Goal: Information Seeking & Learning: Check status

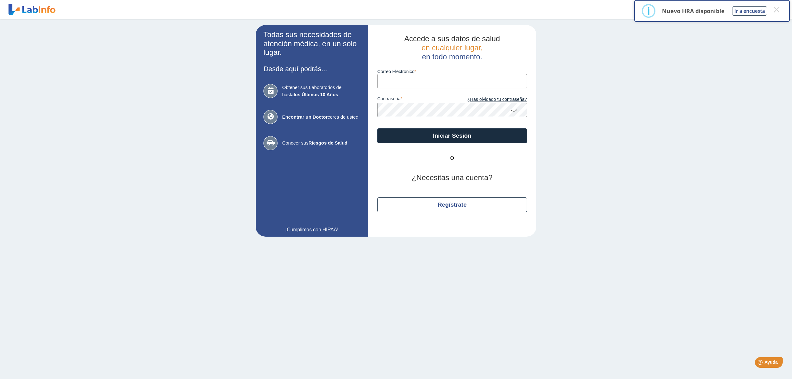
click at [409, 82] on input "Correo Electronico" at bounding box center [453, 81] width 150 height 14
type input "[EMAIL_ADDRESS][DOMAIN_NAME]"
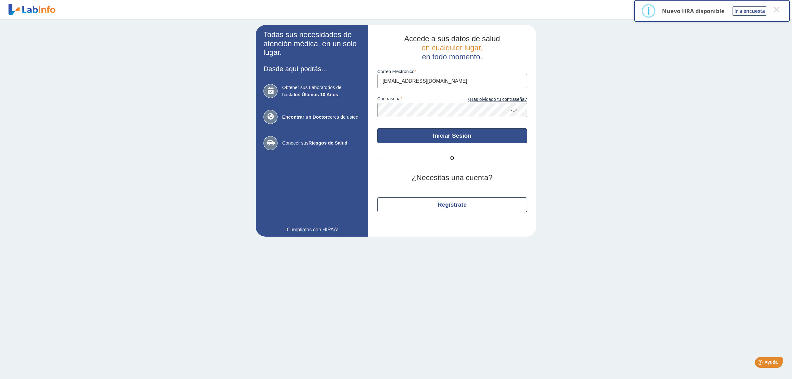
click at [455, 140] on button "Iniciar Sesión" at bounding box center [453, 135] width 150 height 15
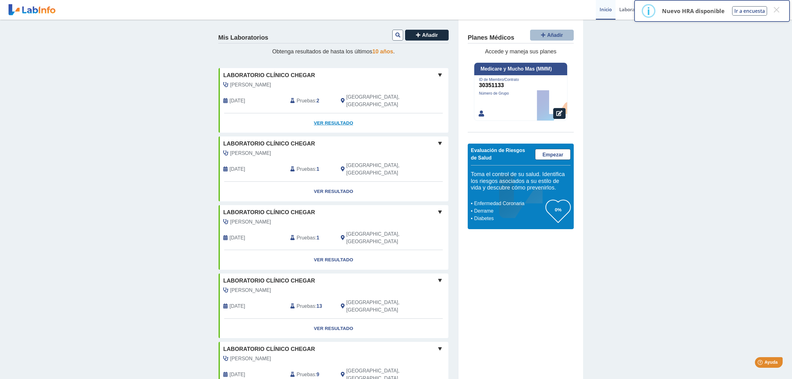
click at [333, 117] on link "Ver Resultado" at bounding box center [334, 123] width 230 height 20
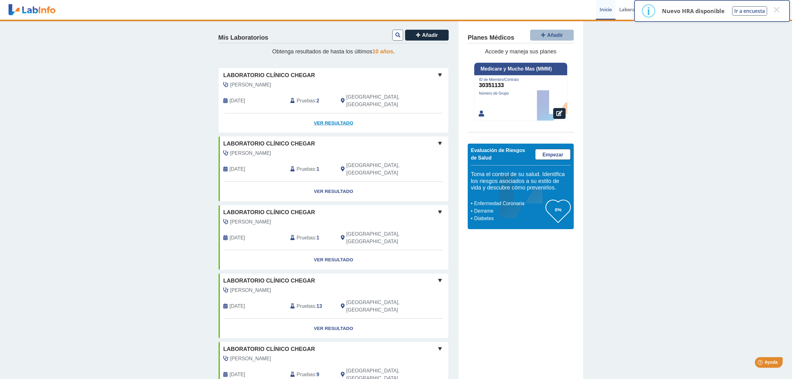
click at [333, 114] on link "Ver Resultado" at bounding box center [334, 123] width 230 height 20
click at [438, 75] on span at bounding box center [439, 74] width 7 height 7
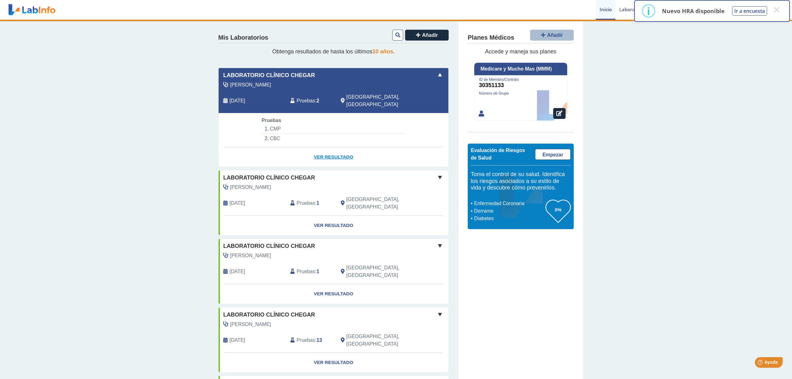
click at [331, 150] on link "Ver Resultado" at bounding box center [334, 157] width 230 height 20
click at [328, 150] on link "Ver Resultado" at bounding box center [334, 157] width 230 height 20
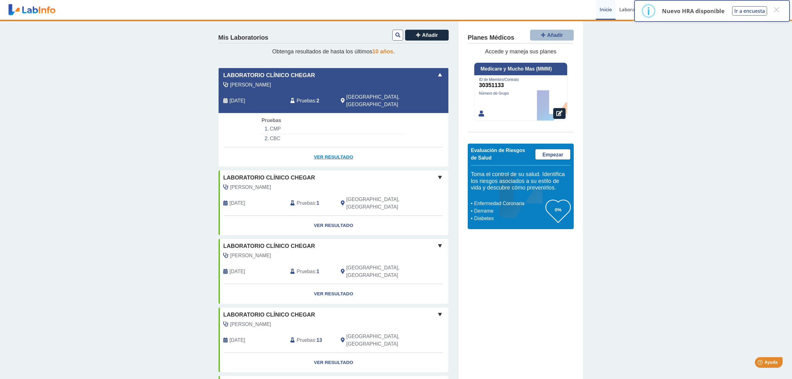
click at [328, 150] on link "Ver Resultado" at bounding box center [334, 157] width 230 height 20
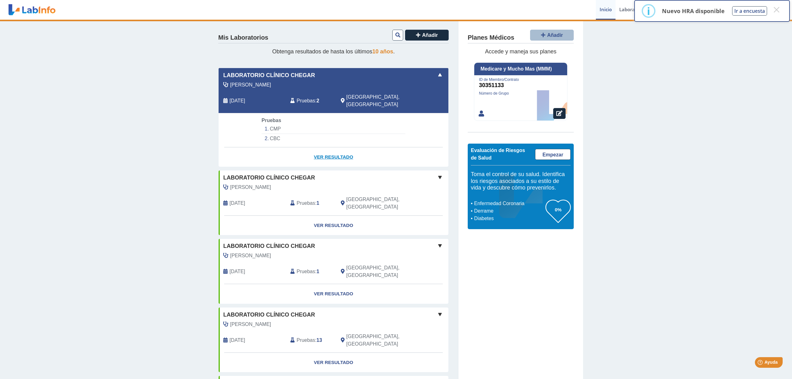
click at [328, 150] on link "Ver Resultado" at bounding box center [334, 157] width 230 height 20
click at [320, 149] on link "Ver Resultado" at bounding box center [334, 157] width 230 height 20
click at [345, 149] on link "Ver Resultado" at bounding box center [334, 157] width 230 height 20
click at [334, 284] on link "Ver Resultado" at bounding box center [334, 294] width 230 height 20
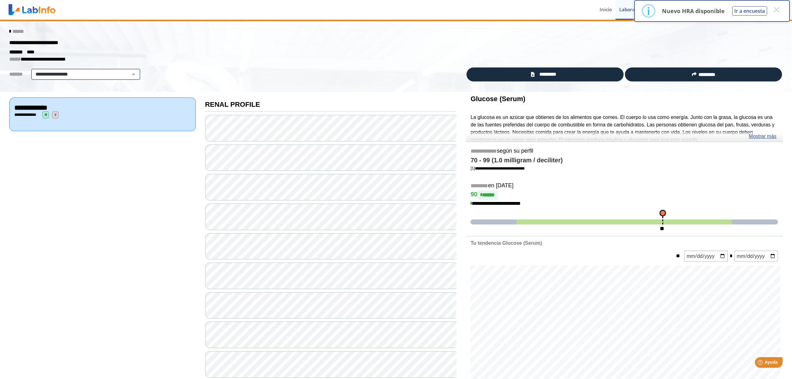
click at [128, 74] on select "**********" at bounding box center [85, 74] width 105 height 7
select select "**********"
click at [33, 71] on select "**********" at bounding box center [85, 74] width 105 height 7
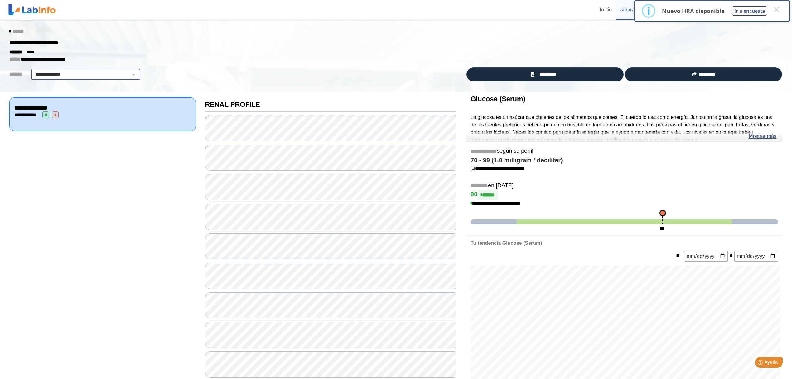
click at [129, 74] on select "**********" at bounding box center [85, 74] width 105 height 7
select select
click at [33, 71] on select "**********" at bounding box center [85, 74] width 105 height 7
click at [9, 32] on icon at bounding box center [9, 31] width 1 height 5
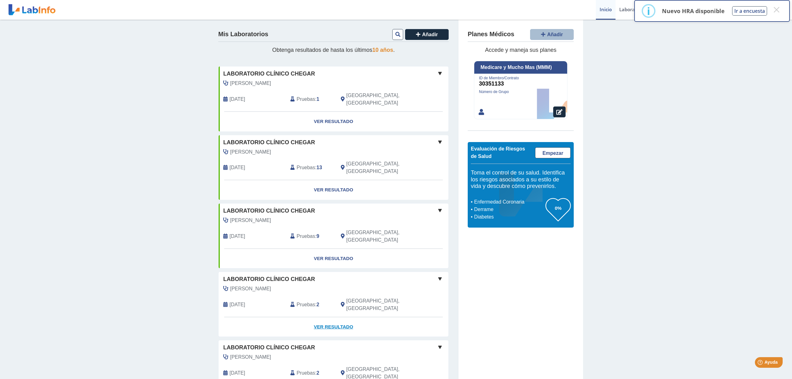
click at [333, 317] on link "Ver Resultado" at bounding box center [334, 327] width 230 height 20
click at [334, 317] on link "Ver Resultado" at bounding box center [334, 327] width 230 height 20
click at [326, 317] on link "Ver Resultado" at bounding box center [334, 327] width 230 height 20
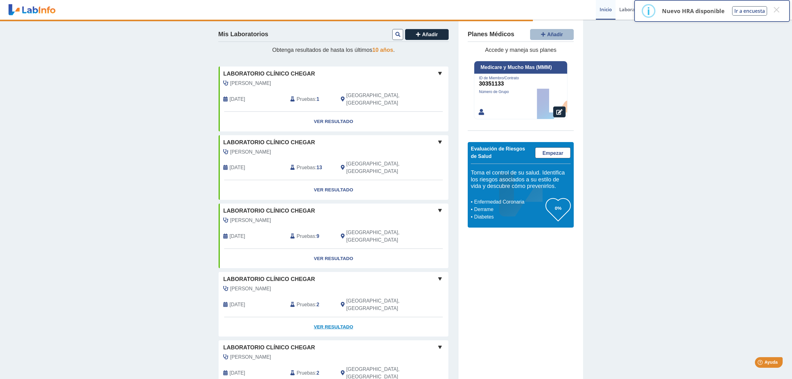
click at [326, 317] on link "Ver Resultado" at bounding box center [334, 327] width 230 height 20
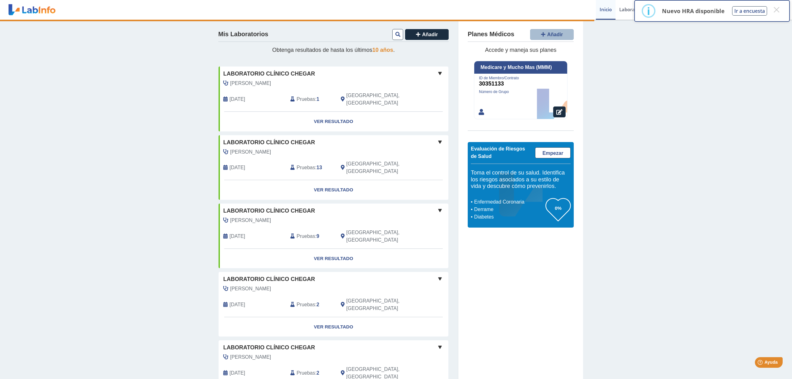
click at [436, 275] on span at bounding box center [439, 278] width 7 height 7
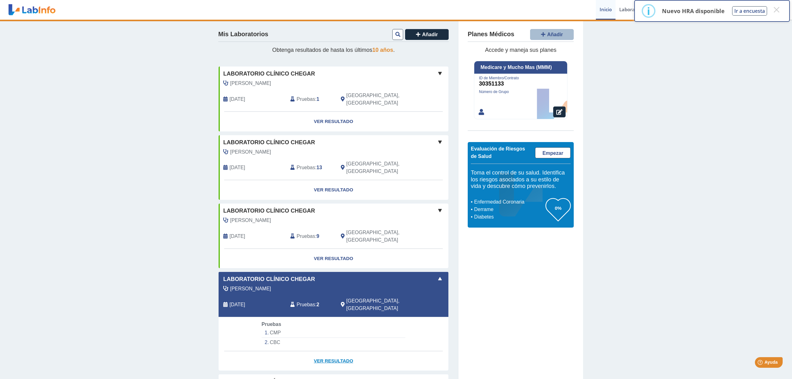
click at [329, 351] on link "Ver Resultado" at bounding box center [334, 361] width 230 height 20
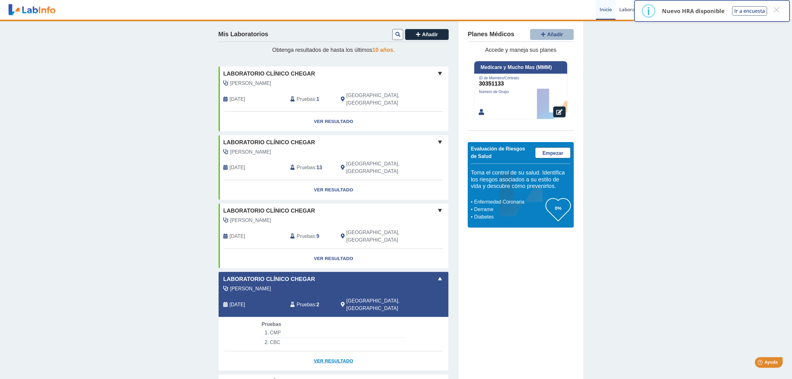
click at [322, 351] on link "Ver Resultado" at bounding box center [334, 361] width 230 height 20
click at [314, 351] on link "Ver Resultado" at bounding box center [334, 361] width 230 height 20
click at [315, 351] on link "Ver Resultado" at bounding box center [334, 361] width 230 height 20
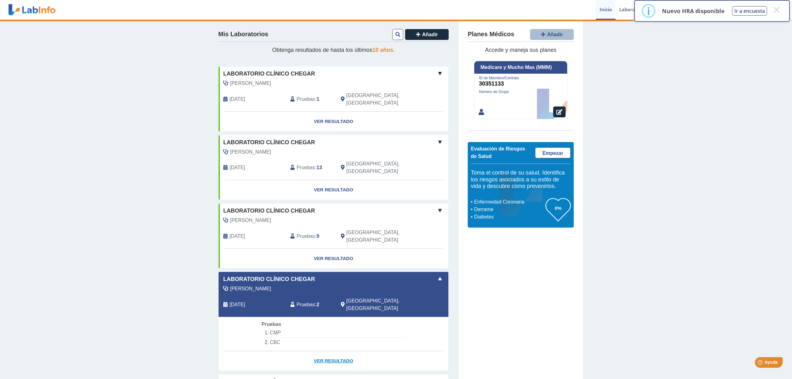
click at [315, 351] on link "Ver Resultado" at bounding box center [334, 361] width 230 height 20
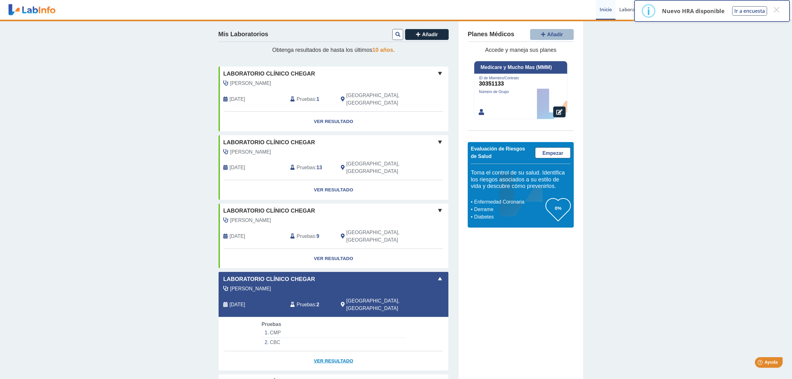
click at [315, 351] on link "Ver Resultado" at bounding box center [334, 361] width 230 height 20
click at [337, 351] on link "Ver Resultado" at bounding box center [334, 361] width 230 height 20
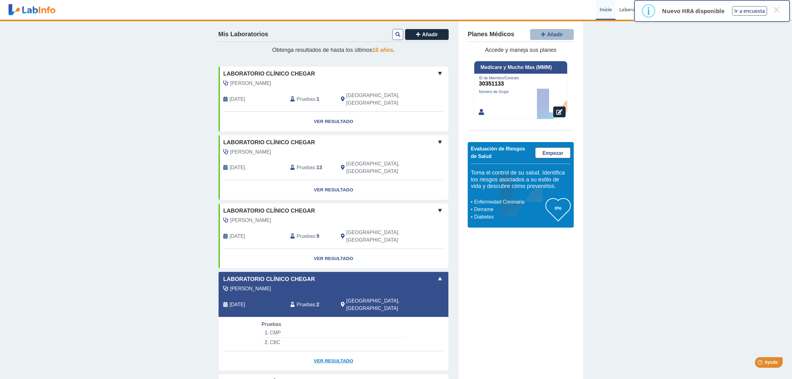
click at [336, 351] on link "Ver Resultado" at bounding box center [334, 361] width 230 height 20
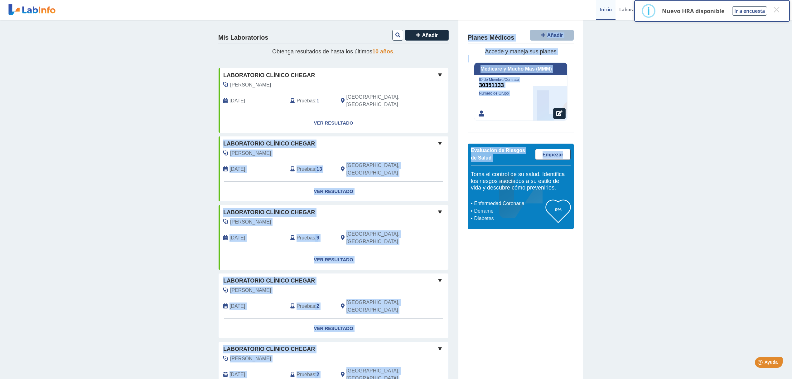
drag, startPoint x: 452, startPoint y: 110, endPoint x: 458, endPoint y: 198, distance: 88.5
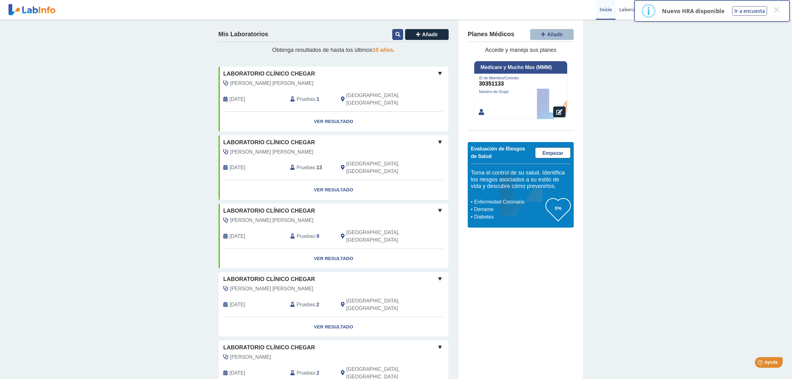
click at [396, 34] on icon at bounding box center [398, 34] width 5 height 5
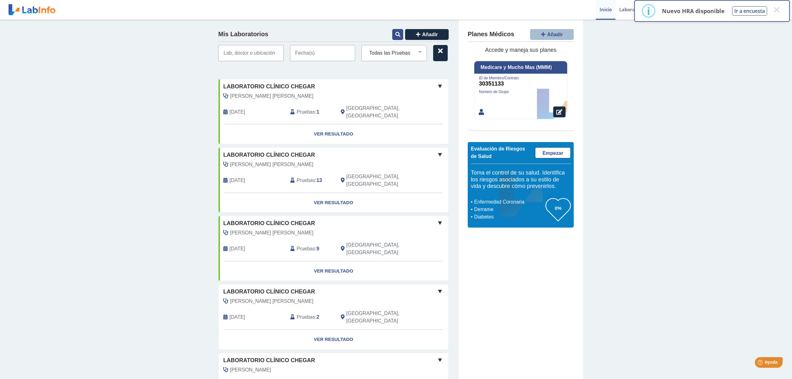
click at [396, 36] on icon at bounding box center [398, 34] width 5 height 5
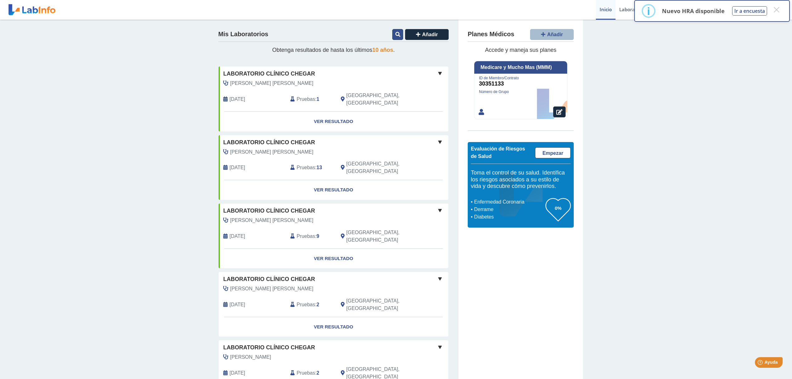
click at [396, 36] on icon at bounding box center [398, 34] width 5 height 5
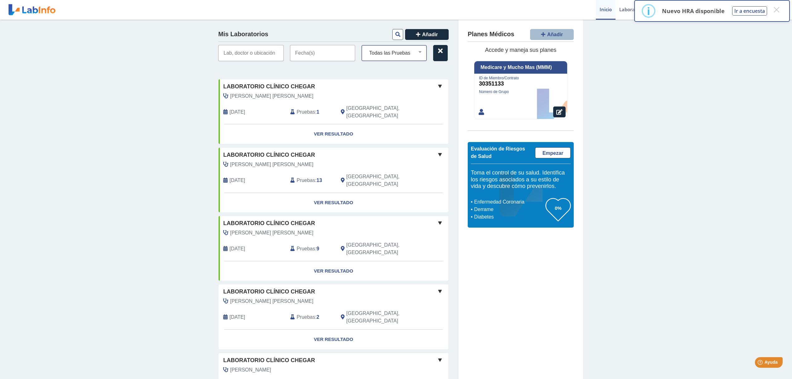
click at [415, 53] on select "Todas las Pruebas (w)-hepatitis bs antigen(hbsag) bun cbc cea (carcinoembryonic…" at bounding box center [397, 53] width 60 height 8
select select "creatinine-urine(spot)"
click at [367, 49] on select "Todas las Pruebas (w)-hepatitis bs antigen(hbsag) bun cbc cea (carcinoembryonic…" at bounding box center [397, 53] width 60 height 8
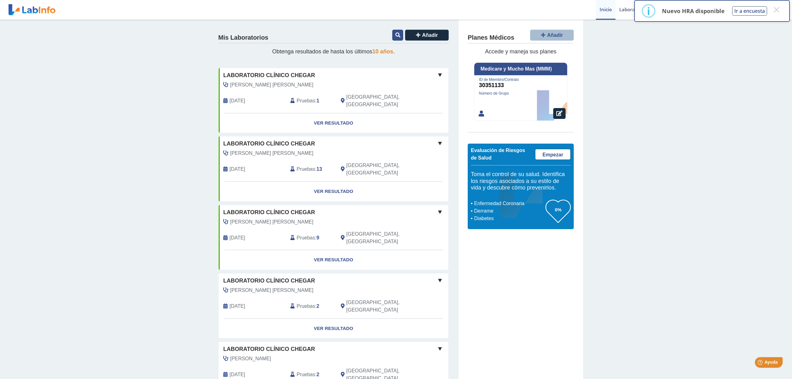
click at [396, 35] on icon at bounding box center [398, 34] width 5 height 5
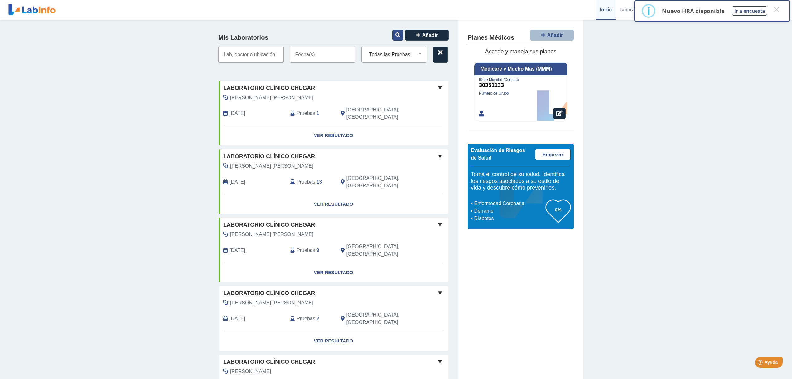
click at [396, 35] on icon at bounding box center [398, 34] width 5 height 5
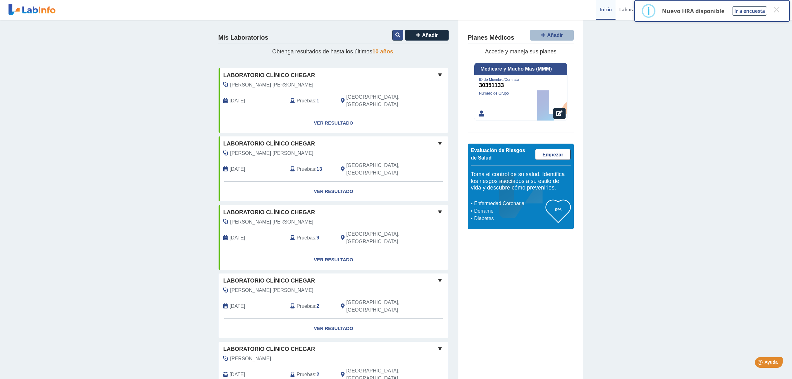
click at [396, 35] on icon at bounding box center [398, 34] width 5 height 5
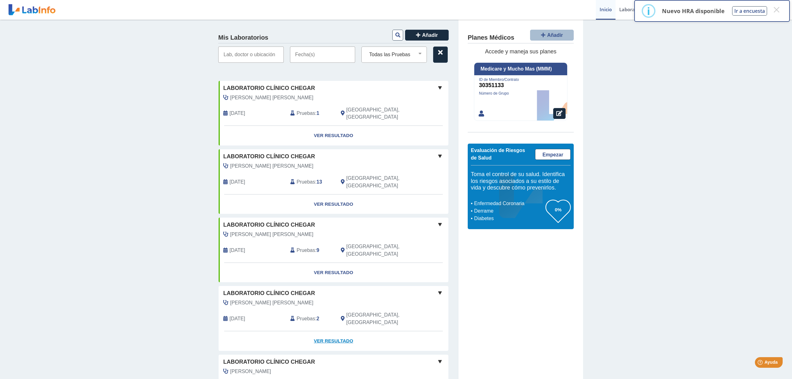
click at [334, 331] on link "Ver Resultado" at bounding box center [334, 341] width 230 height 20
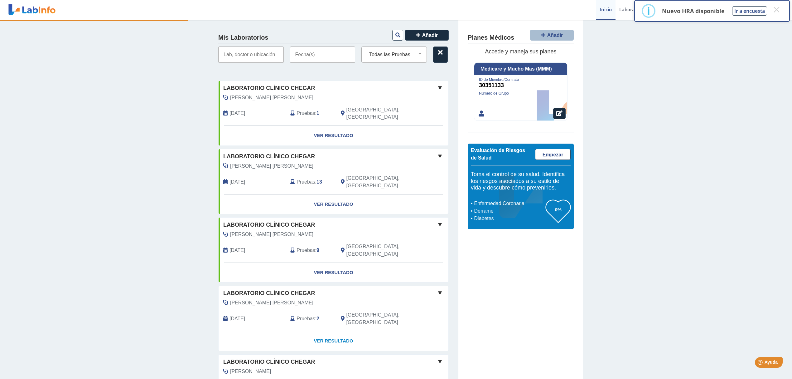
click at [335, 331] on link "Ver Resultado" at bounding box center [334, 341] width 230 height 20
click at [320, 331] on link "Ver Resultado" at bounding box center [334, 341] width 230 height 20
click at [346, 331] on link "Ver Resultado" at bounding box center [334, 341] width 230 height 20
click at [322, 331] on link "Ver Resultado" at bounding box center [334, 341] width 230 height 20
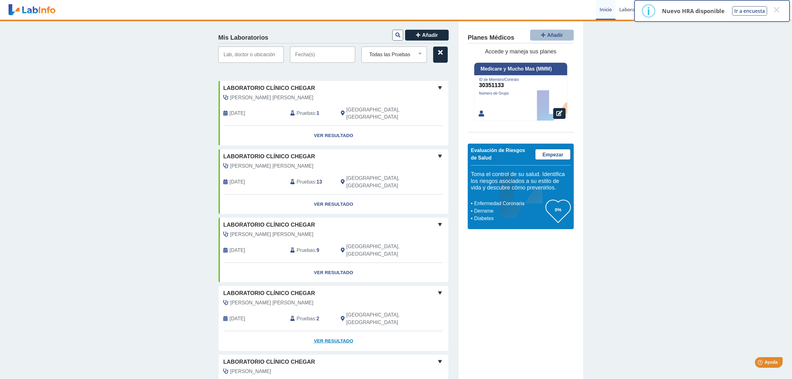
click at [320, 331] on link "Ver Resultado" at bounding box center [334, 341] width 230 height 20
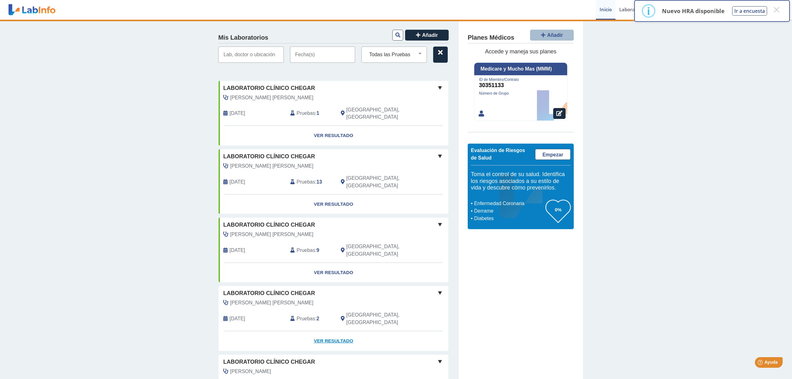
click at [320, 331] on link "Ver Resultado" at bounding box center [334, 341] width 230 height 20
click at [436, 289] on span at bounding box center [439, 292] width 7 height 7
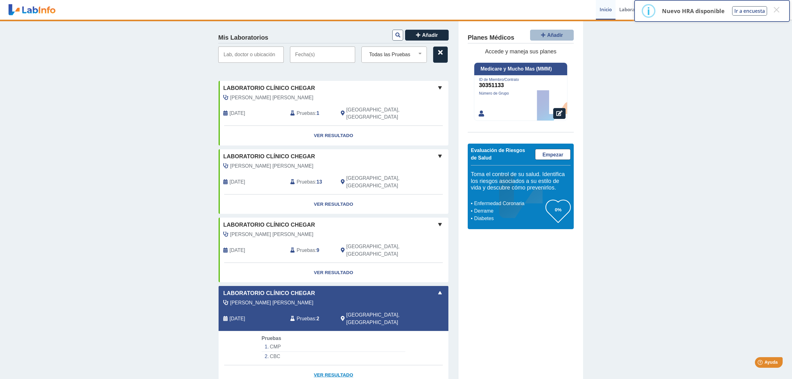
click at [329, 365] on link "Ver Resultado" at bounding box center [334, 375] width 230 height 20
click at [332, 365] on link "Ver Resultado" at bounding box center [334, 375] width 230 height 20
